Goal: Find specific page/section: Find specific page/section

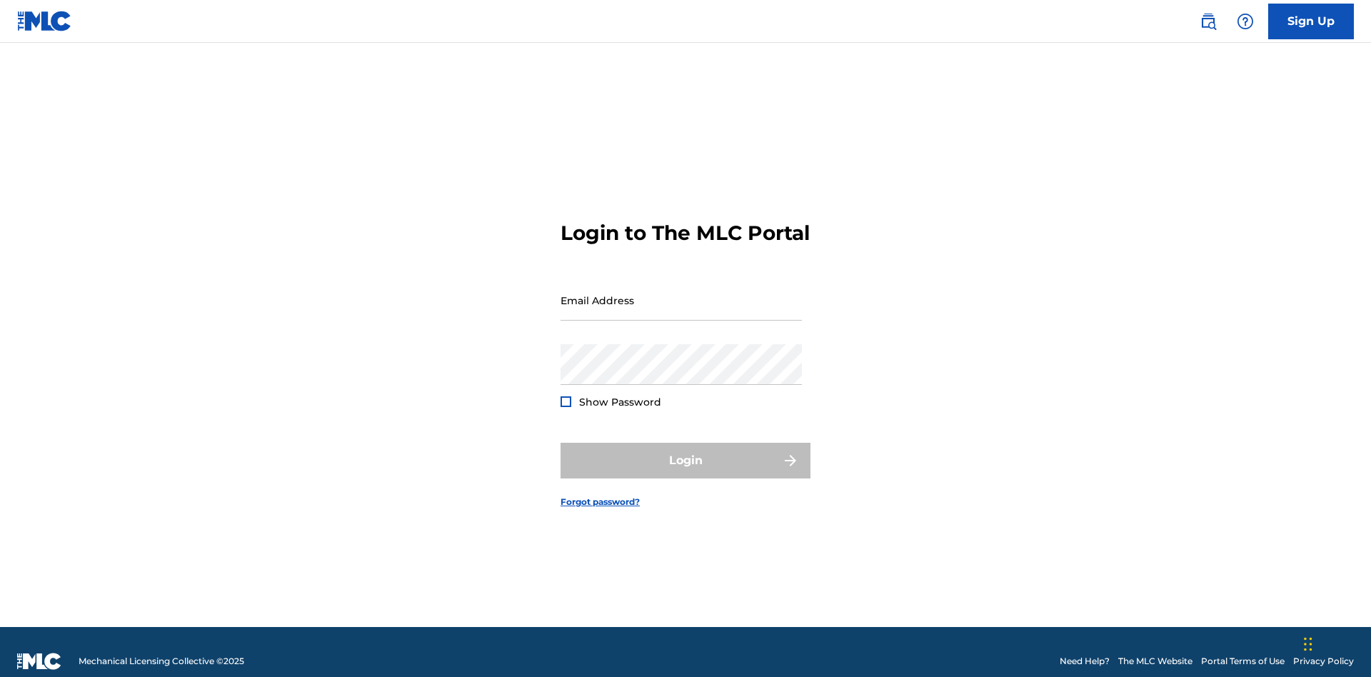
scroll to position [19, 0]
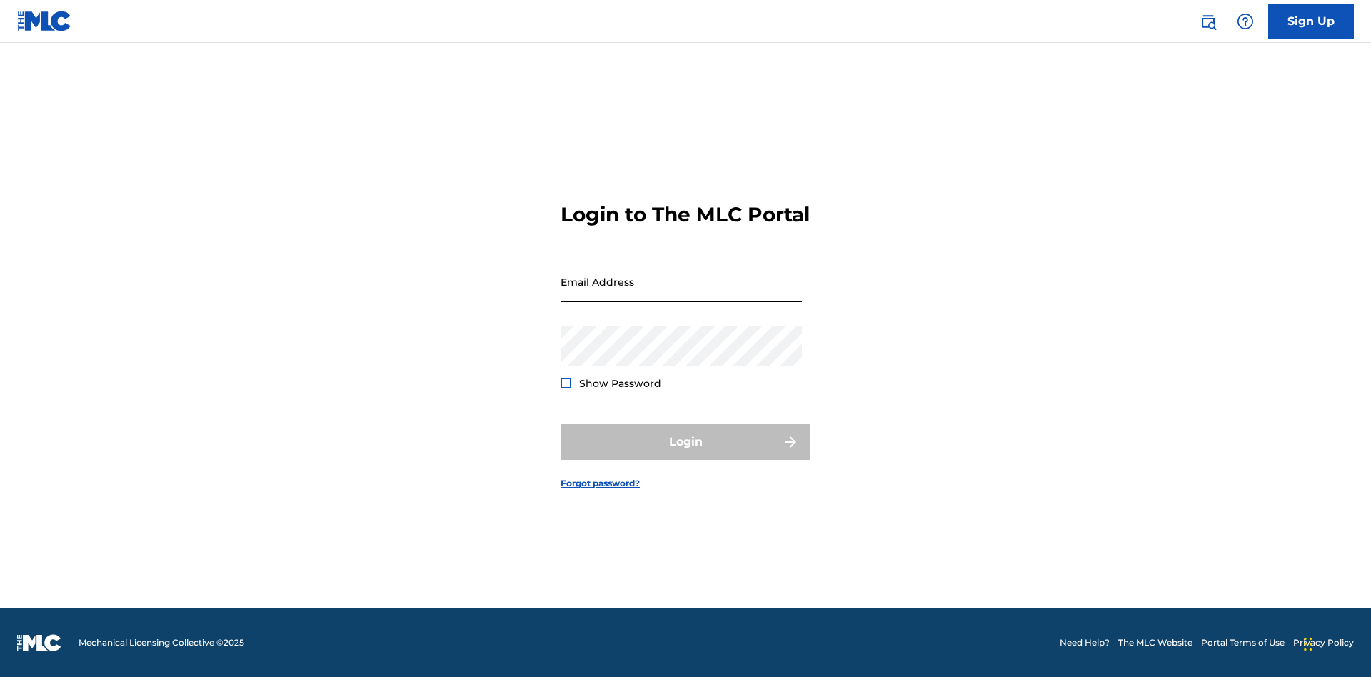
click at [681, 294] on input "Email Address" at bounding box center [681, 281] width 241 height 41
type input "[EMAIL_ADDRESS][DOMAIN_NAME]"
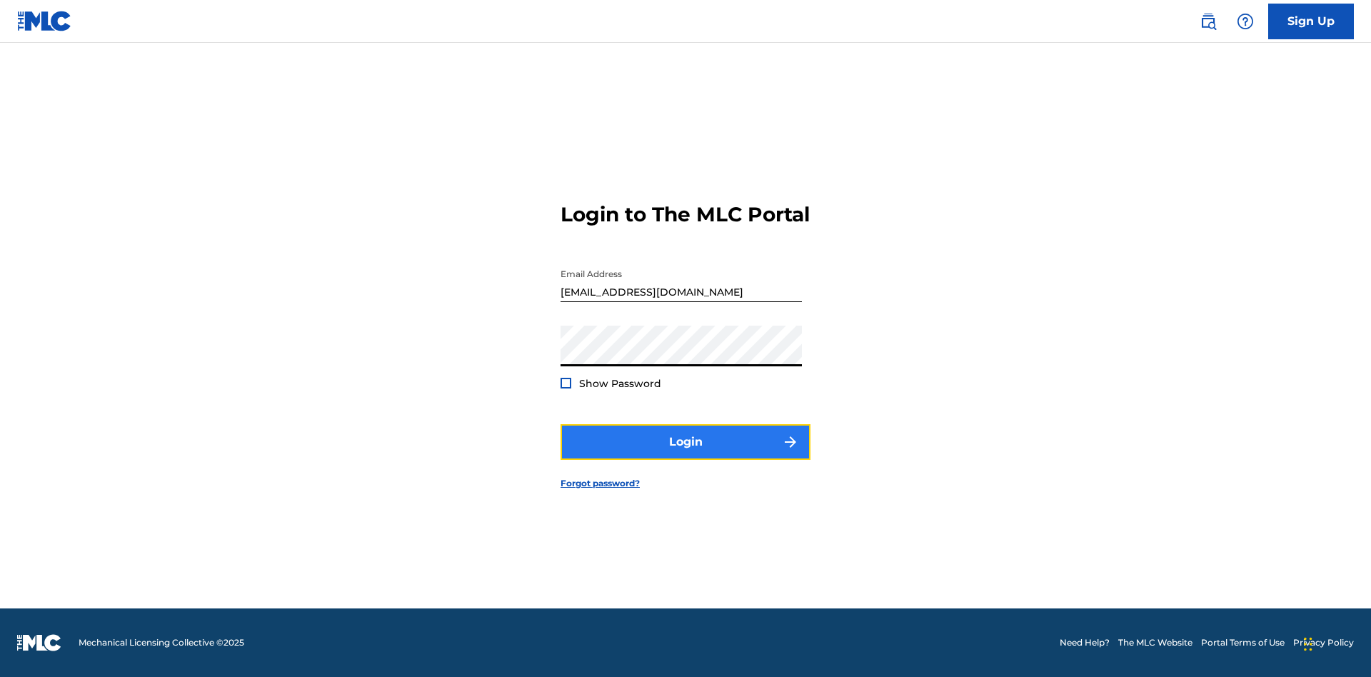
click at [686, 454] on button "Login" at bounding box center [686, 442] width 250 height 36
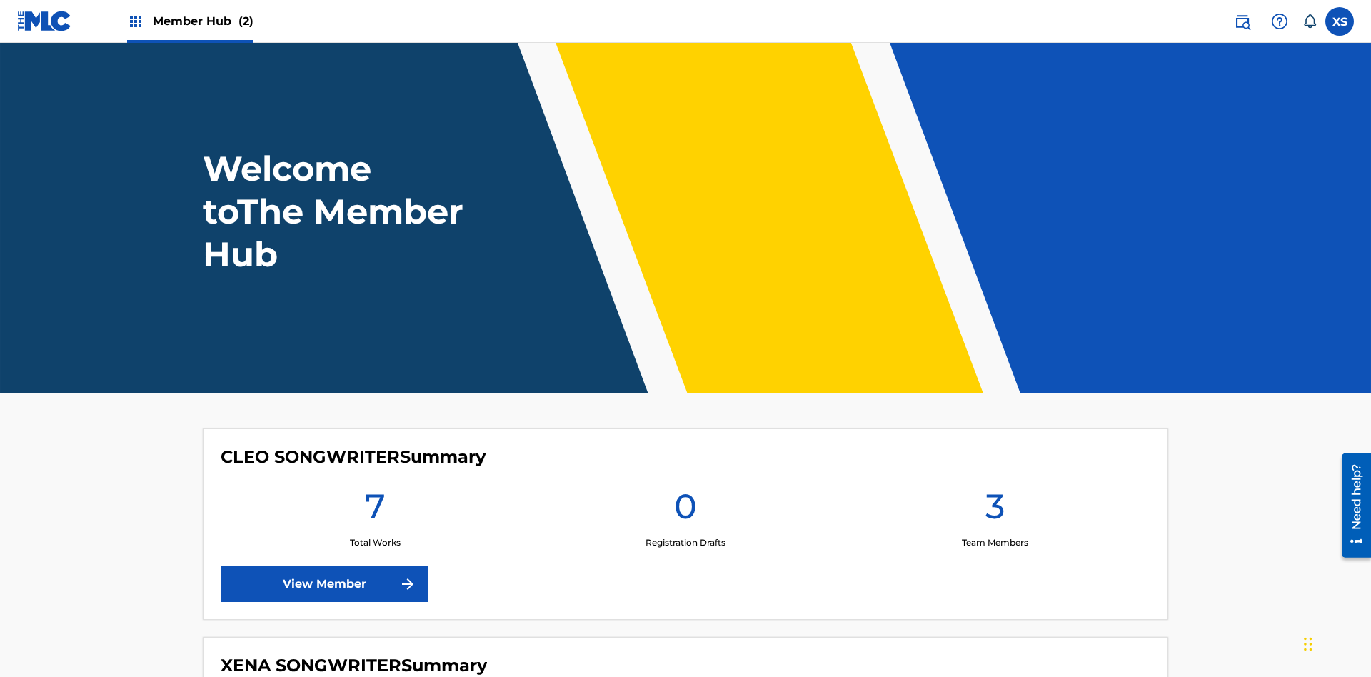
click at [202, 21] on span "Member Hub (2)" at bounding box center [203, 21] width 101 height 16
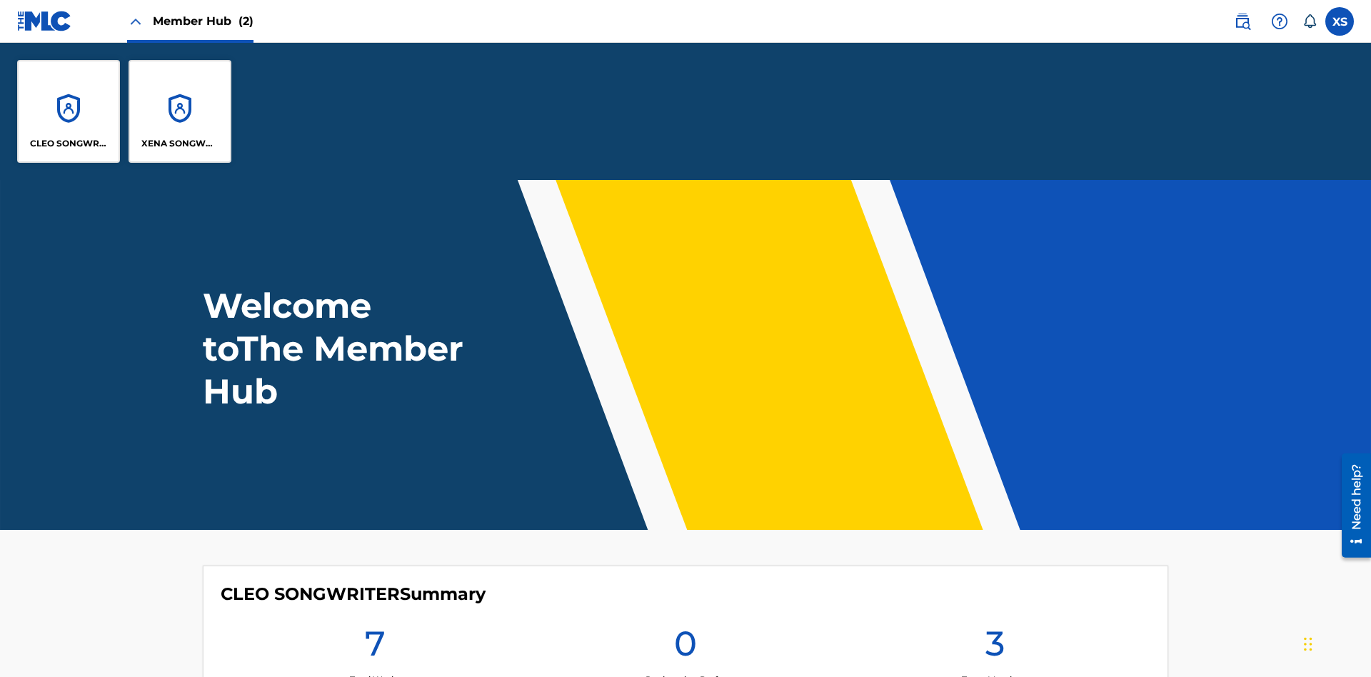
scroll to position [51, 0]
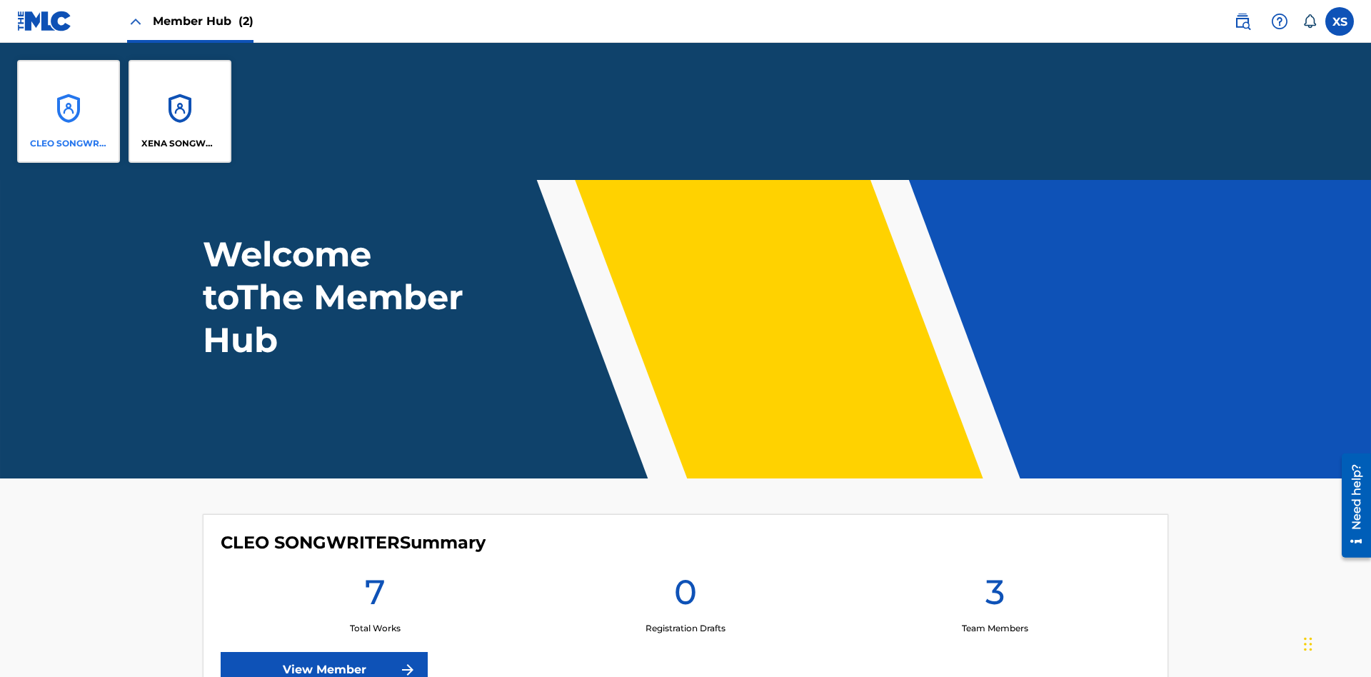
click at [69, 144] on p "CLEO SONGWRITER" at bounding box center [69, 143] width 78 height 13
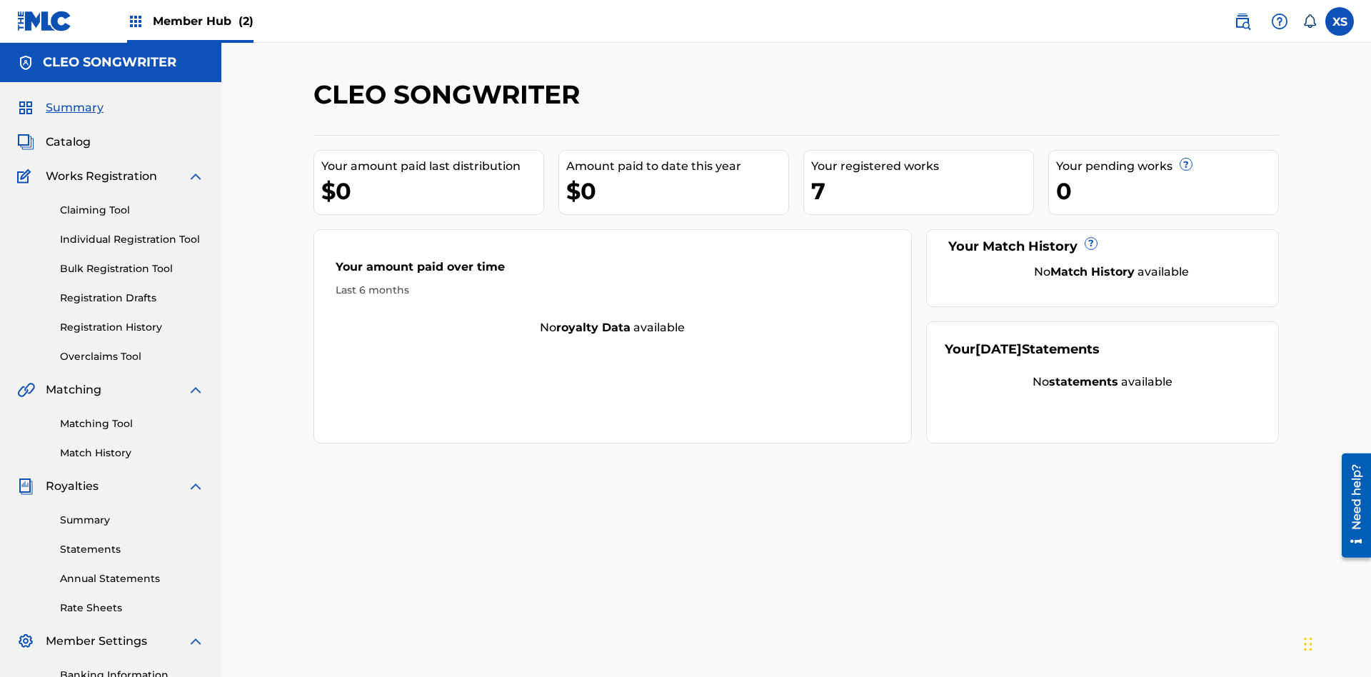
scroll to position [48, 0]
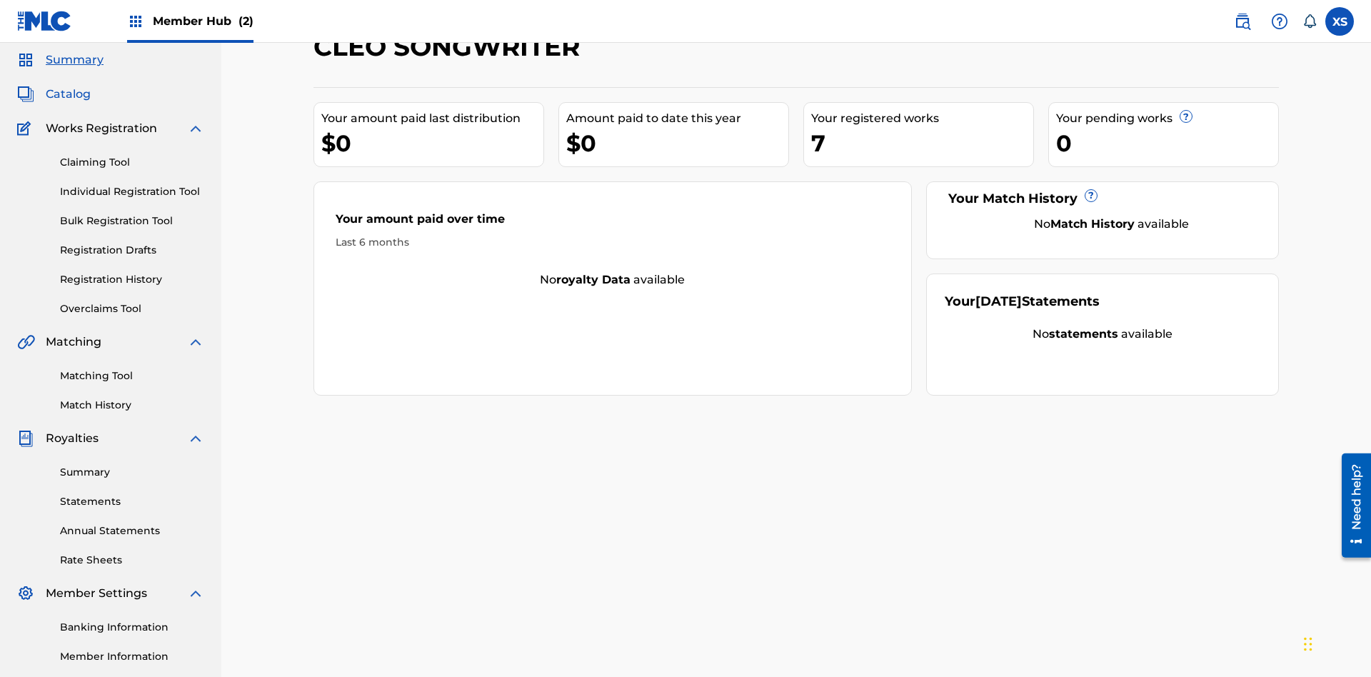
click at [68, 94] on span "Catalog" at bounding box center [68, 94] width 45 height 17
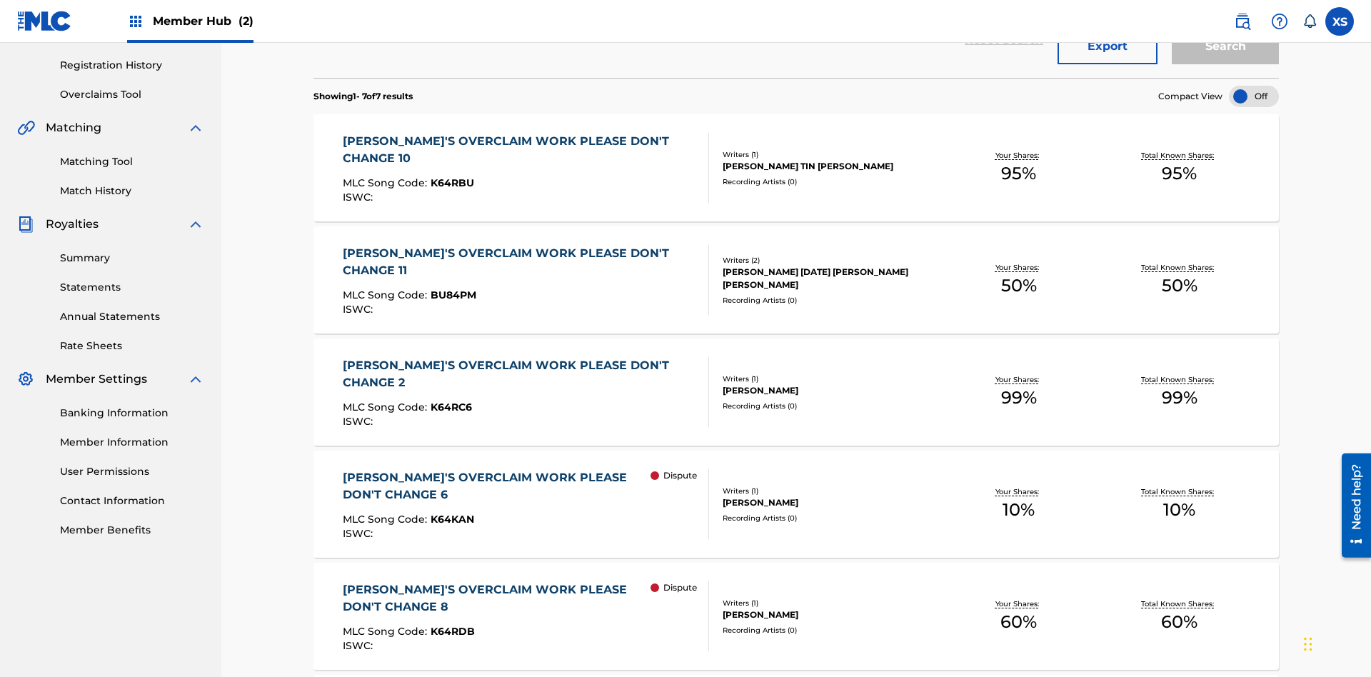
scroll to position [56, 0]
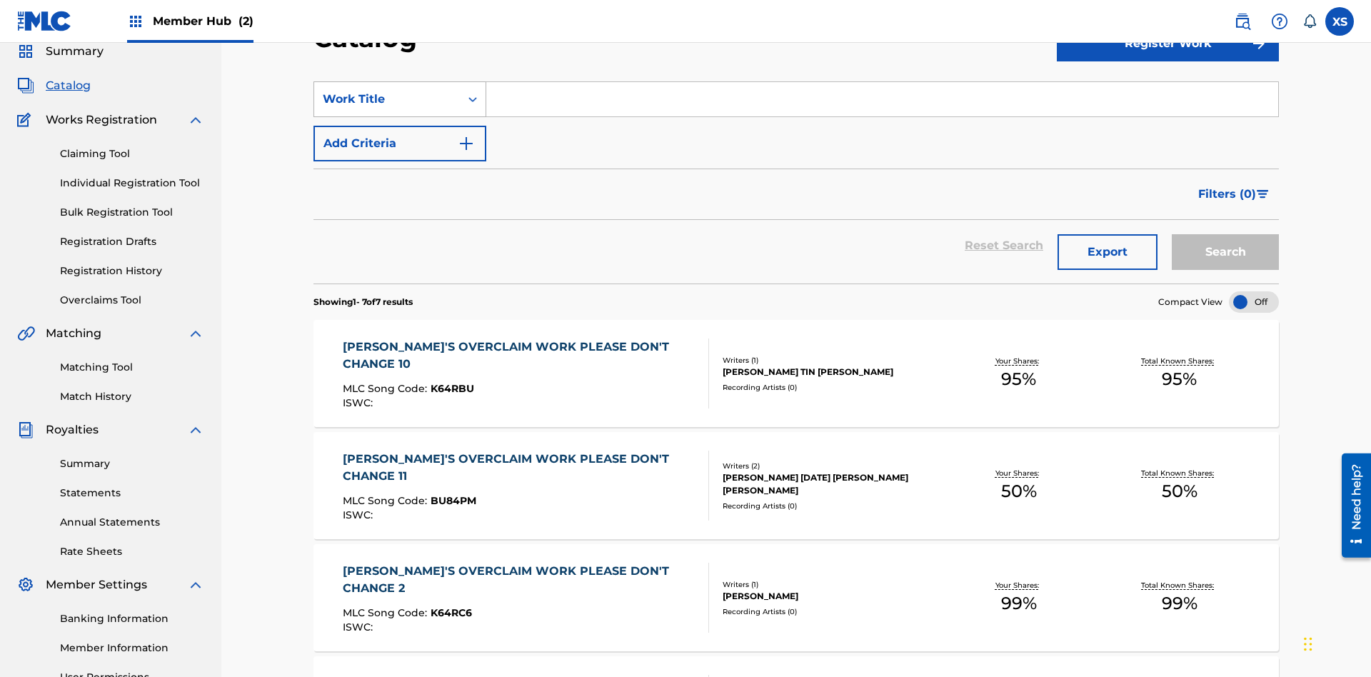
click at [387, 99] on div "Work Title" at bounding box center [387, 99] width 129 height 17
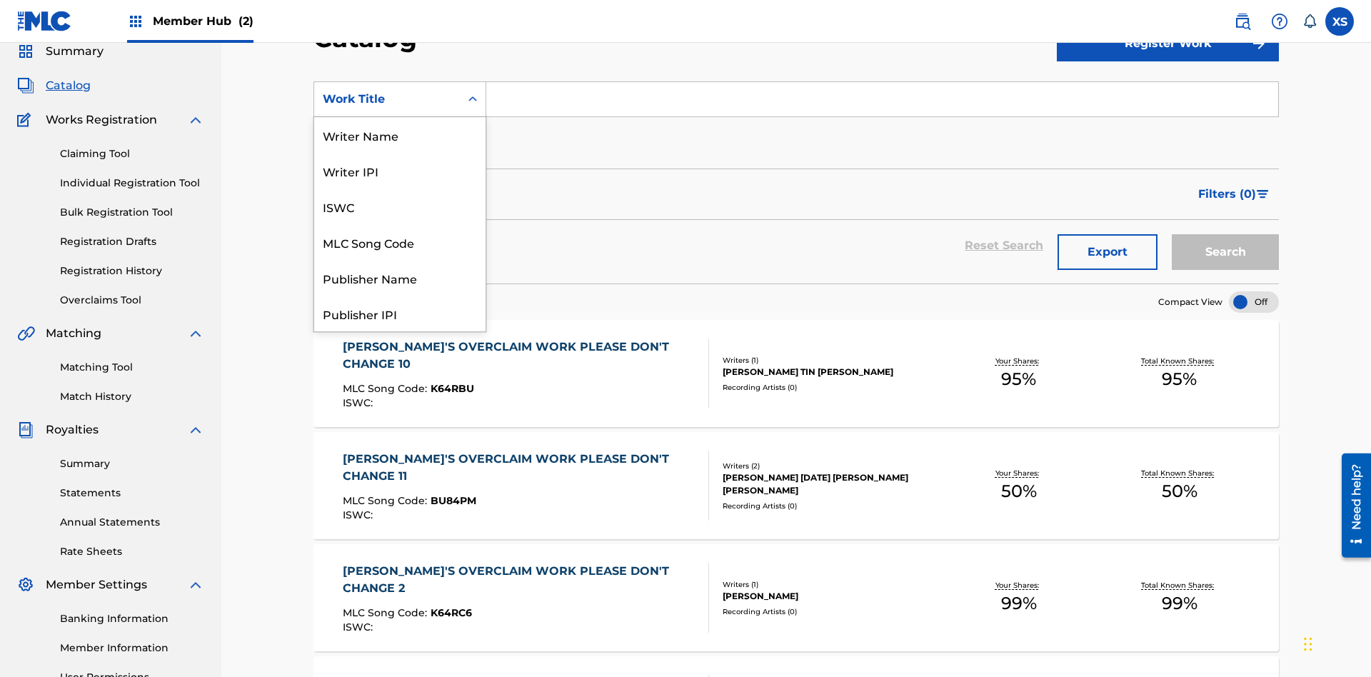
scroll to position [214, 0]
click at [400, 314] on div "Work Title" at bounding box center [399, 314] width 171 height 36
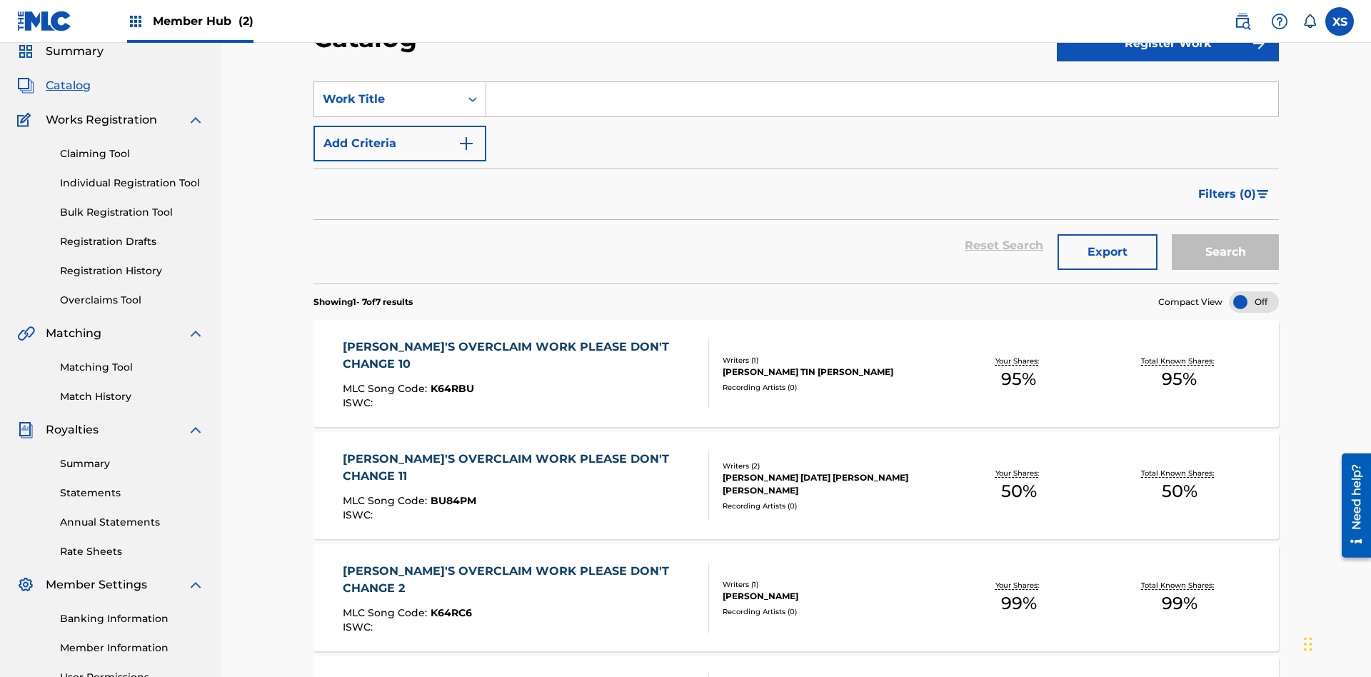
scroll to position [53, 0]
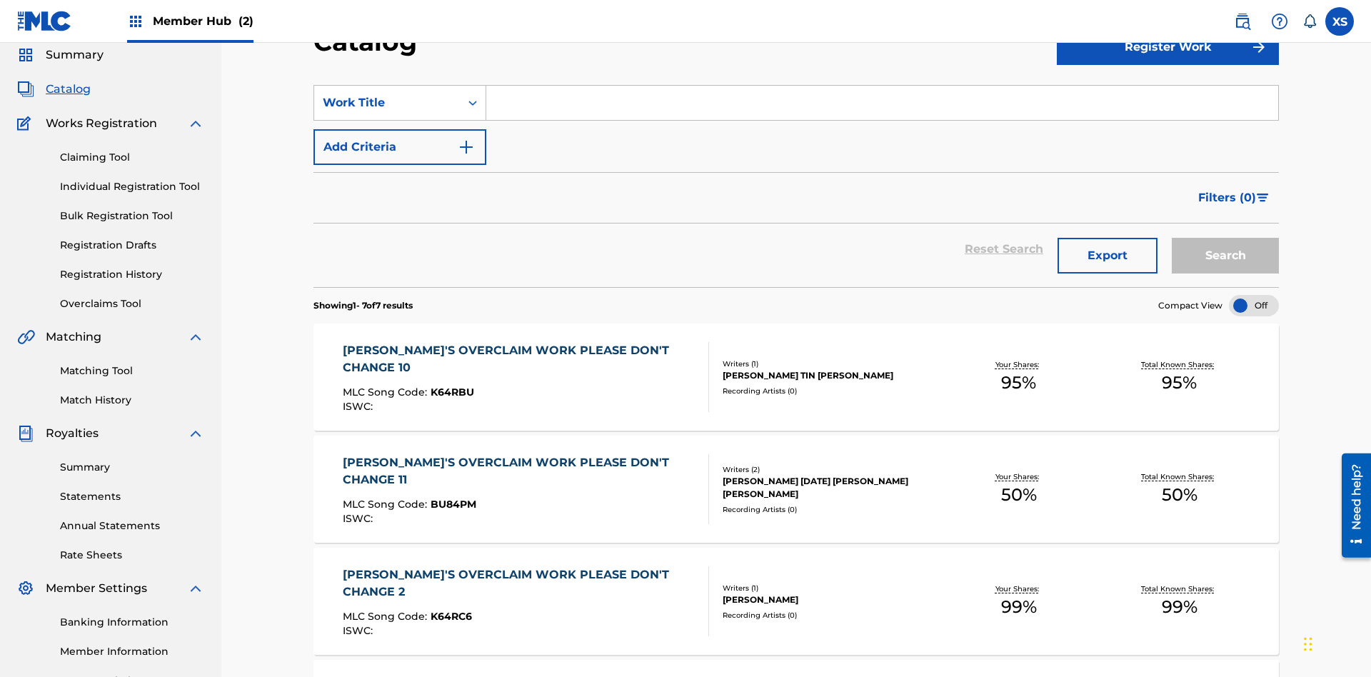
click at [882, 103] on input "Search Form" at bounding box center [882, 103] width 792 height 34
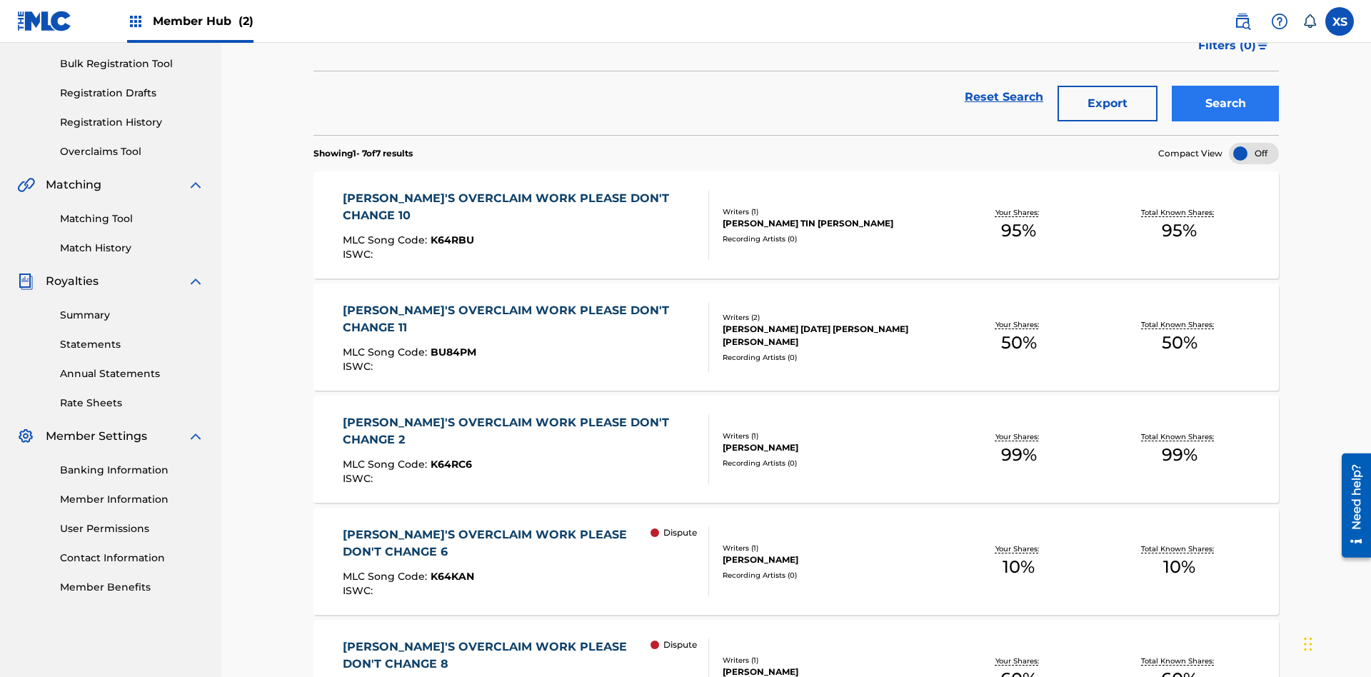
type input "NON-OWNED WORK TO CLAIM"
click at [1226, 104] on button "Search" at bounding box center [1225, 104] width 107 height 36
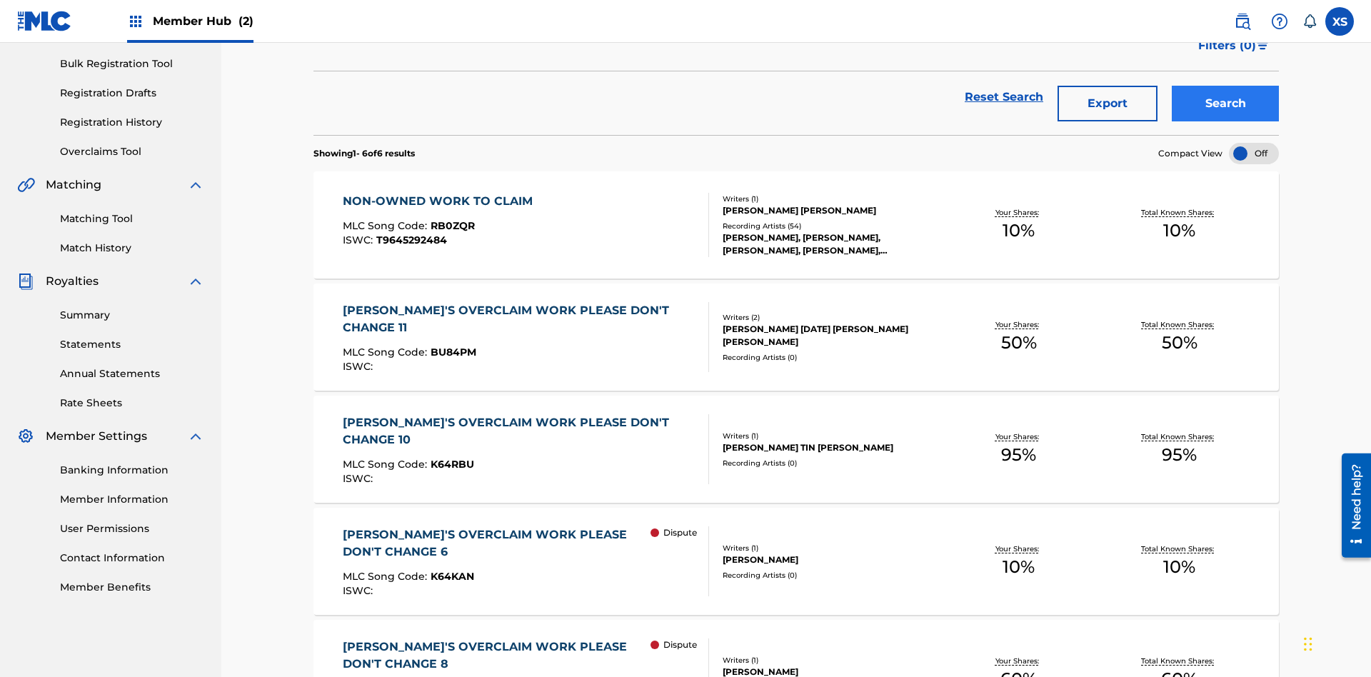
scroll to position [339, 0]
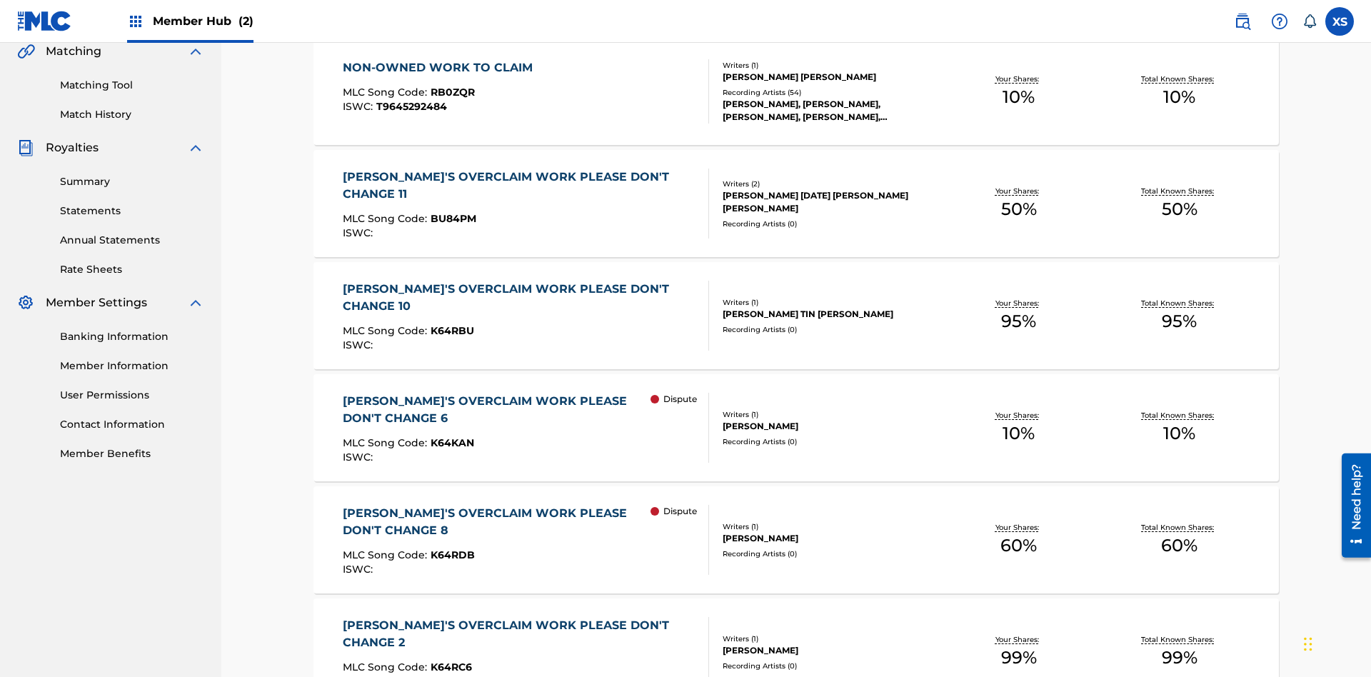
click at [451, 92] on span "RB0ZQR" at bounding box center [453, 92] width 44 height 13
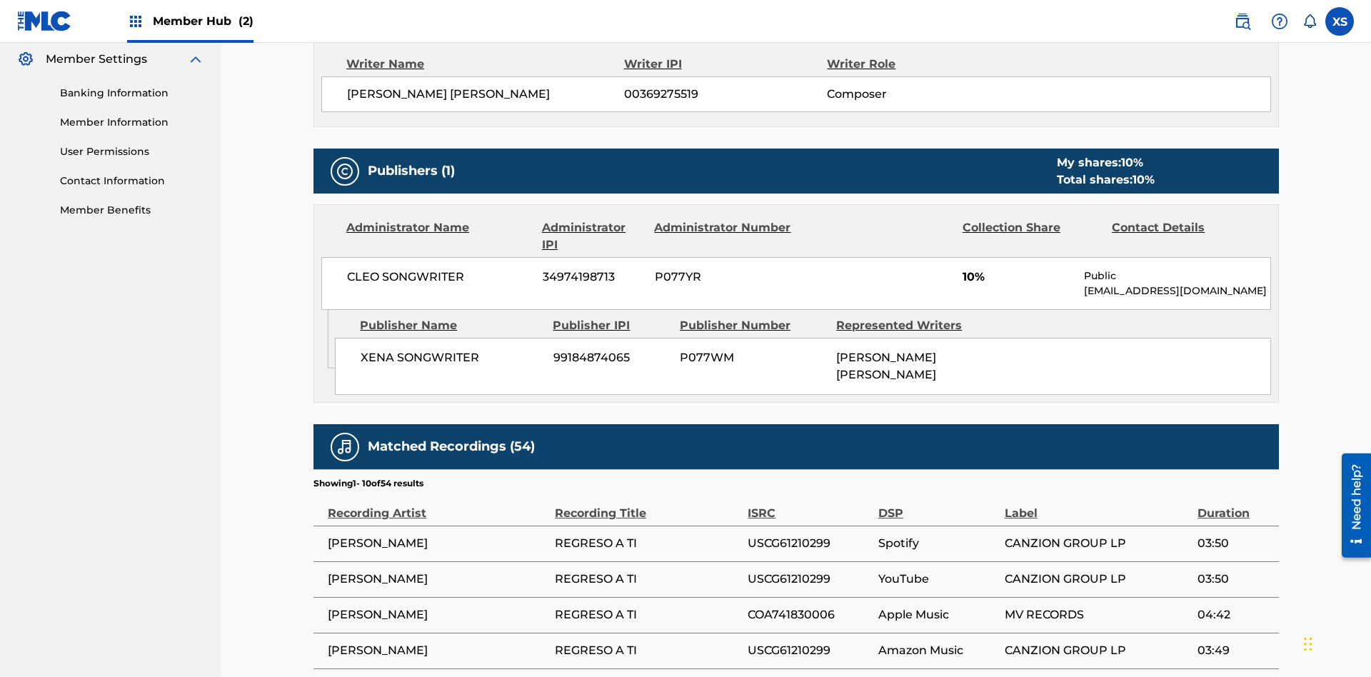
scroll to position [846, 0]
